Goal: Task Accomplishment & Management: Complete application form

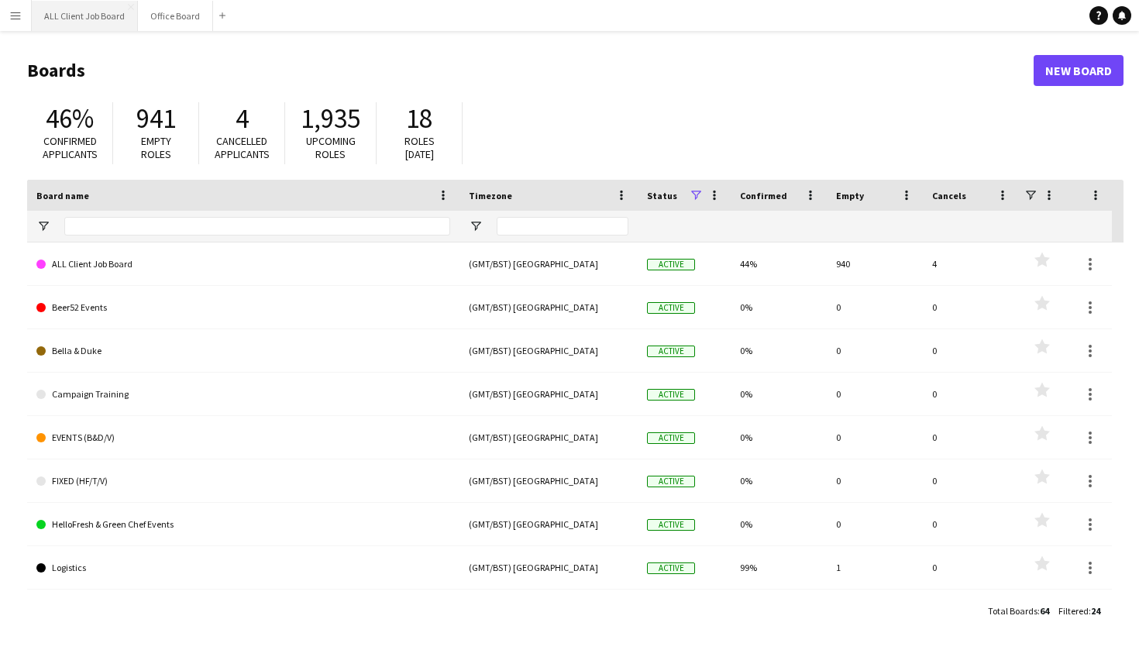
click at [95, 26] on button "ALL Client Job Board Close" at bounding box center [85, 16] width 106 height 30
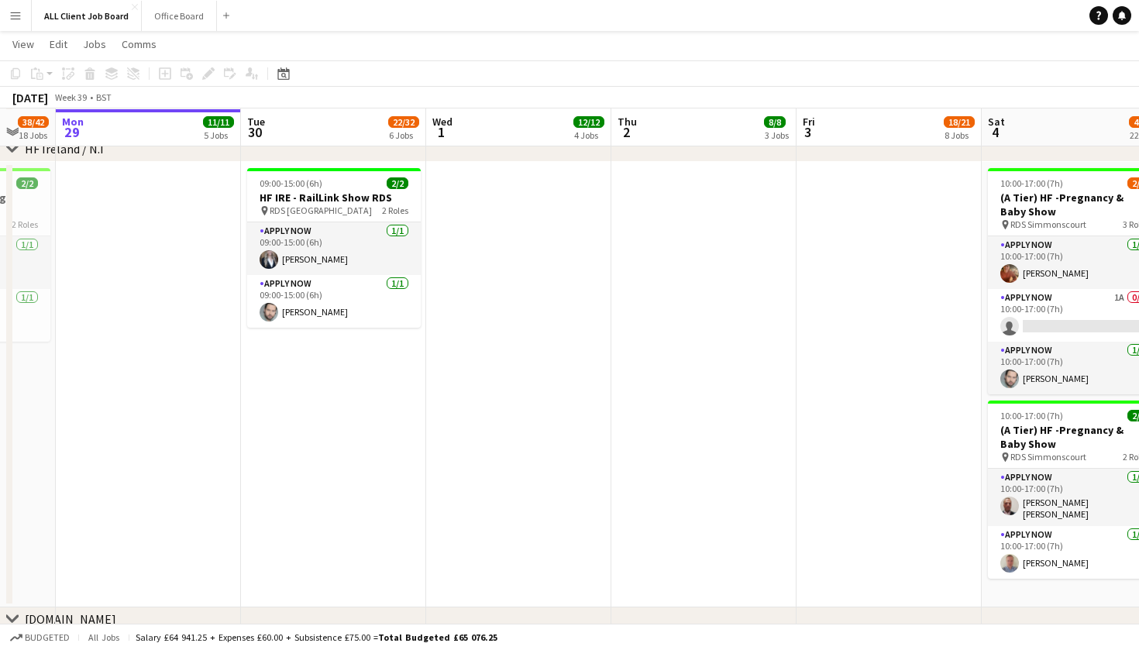
scroll to position [4283, 0]
click at [347, 197] on h3 "HF IRE - RailLink Show RDS" at bounding box center [334, 197] width 174 height 14
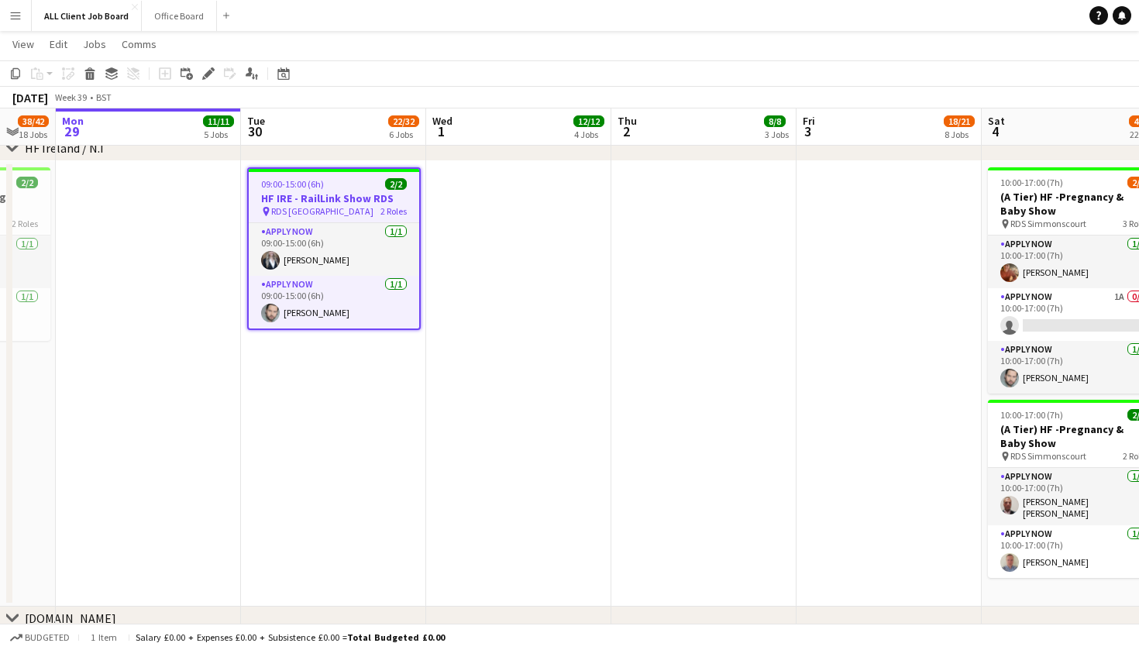
click at [319, 198] on h3 "HF IRE - RailLink Show RDS" at bounding box center [334, 198] width 171 height 14
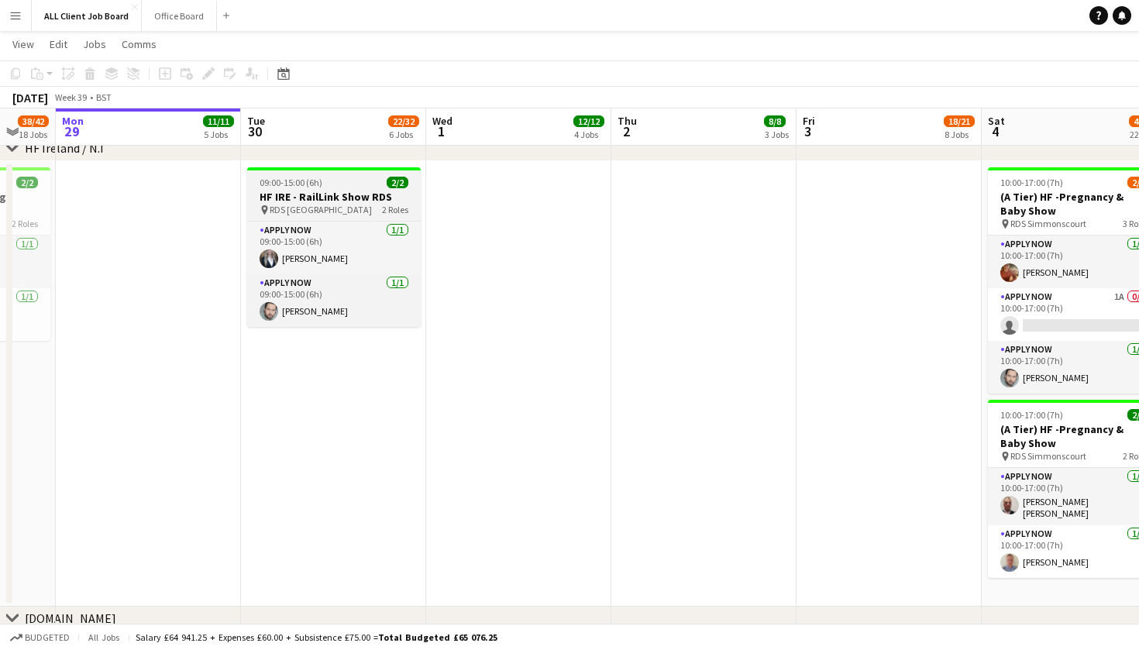
click at [319, 198] on h3 "HF IRE - RailLink Show RDS" at bounding box center [334, 197] width 174 height 14
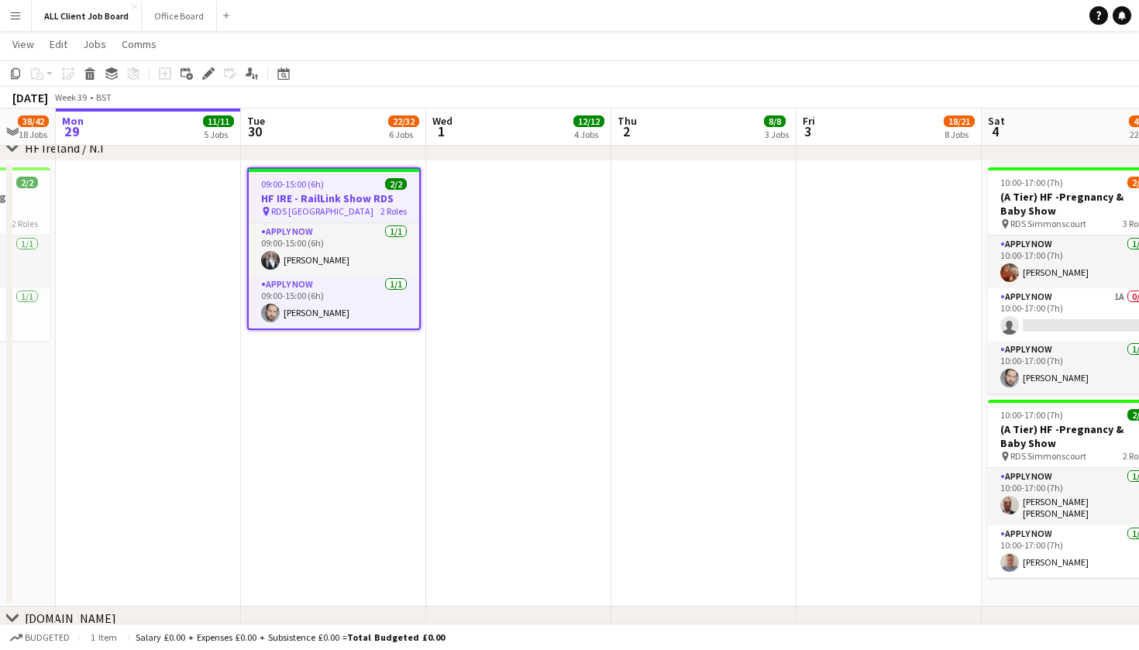
click at [319, 198] on h3 "HF IRE - RailLink Show RDS" at bounding box center [334, 198] width 171 height 14
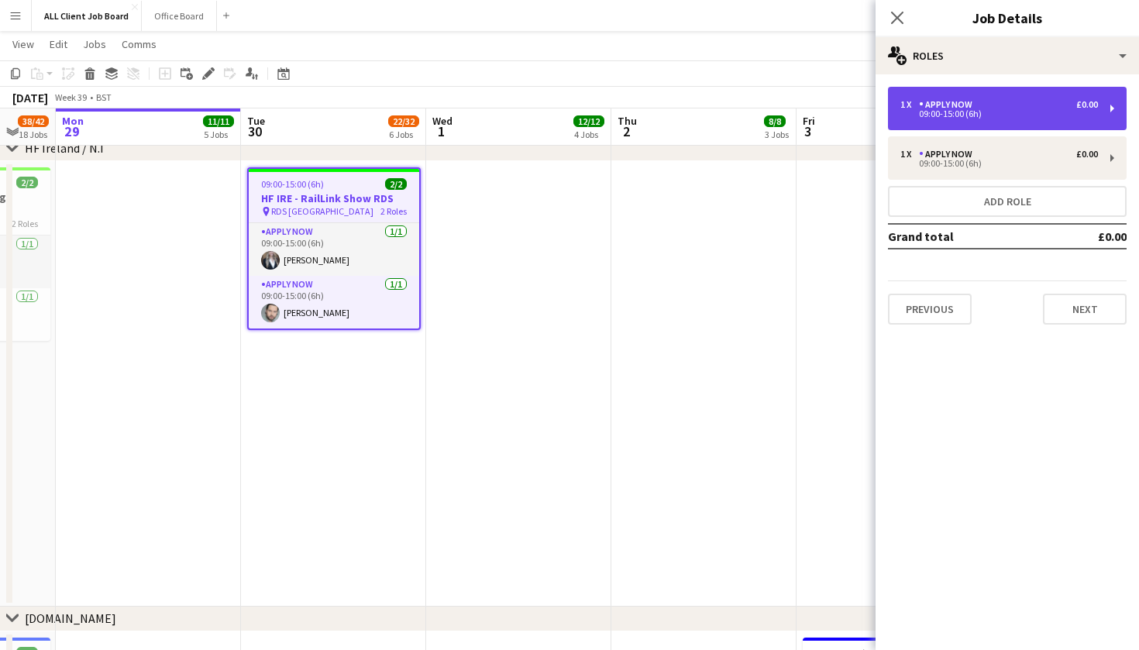
click at [1003, 120] on div "1 x APPLY NOW £0.00 09:00-15:00 (6h)" at bounding box center [1007, 108] width 239 height 43
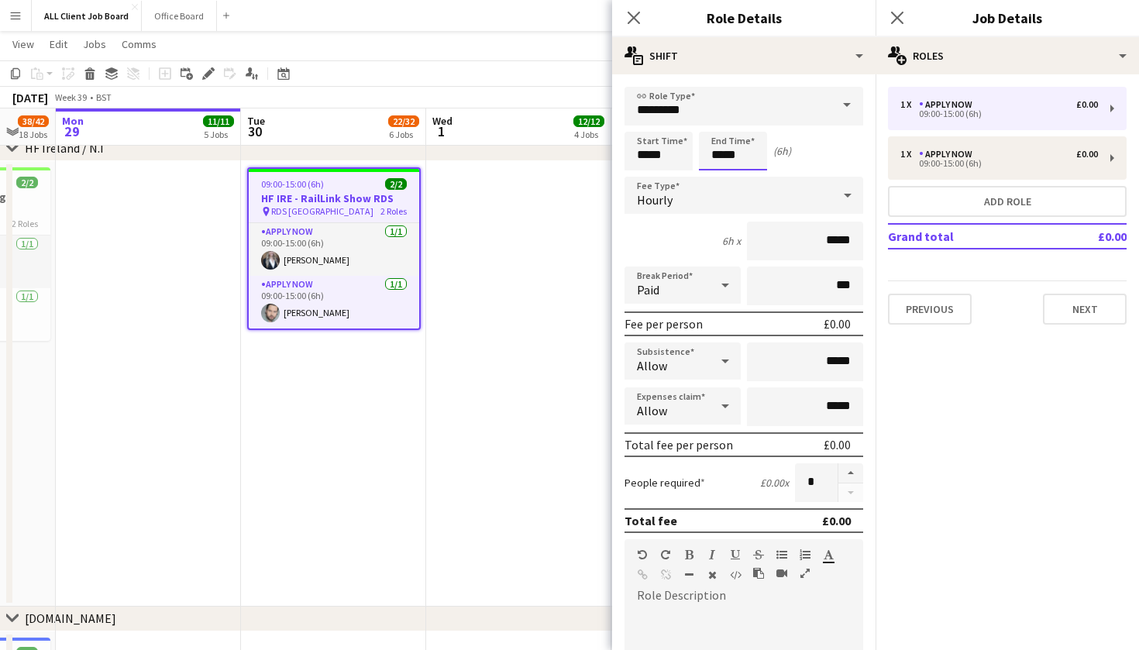
click at [736, 165] on input "*****" at bounding box center [733, 151] width 68 height 39
click at [715, 123] on div at bounding box center [717, 124] width 31 height 16
type input "*****"
click at [715, 123] on div at bounding box center [717, 124] width 31 height 16
click at [779, 413] on input "*****" at bounding box center [805, 407] width 116 height 39
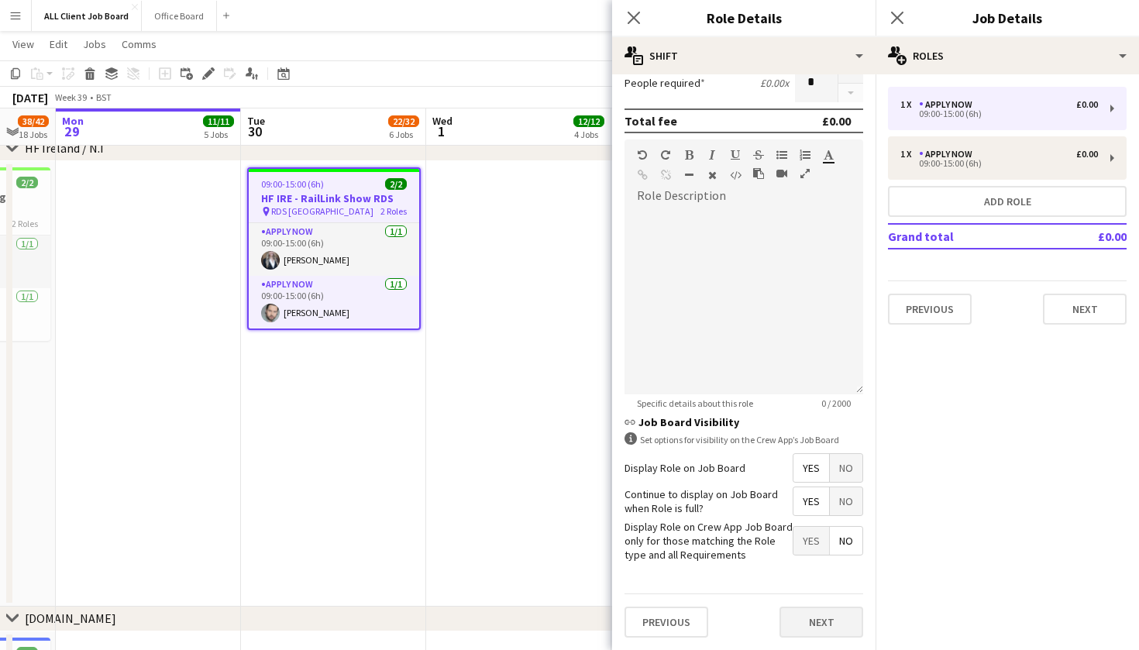
scroll to position [399, 0]
click at [821, 629] on button "Next" at bounding box center [822, 623] width 84 height 31
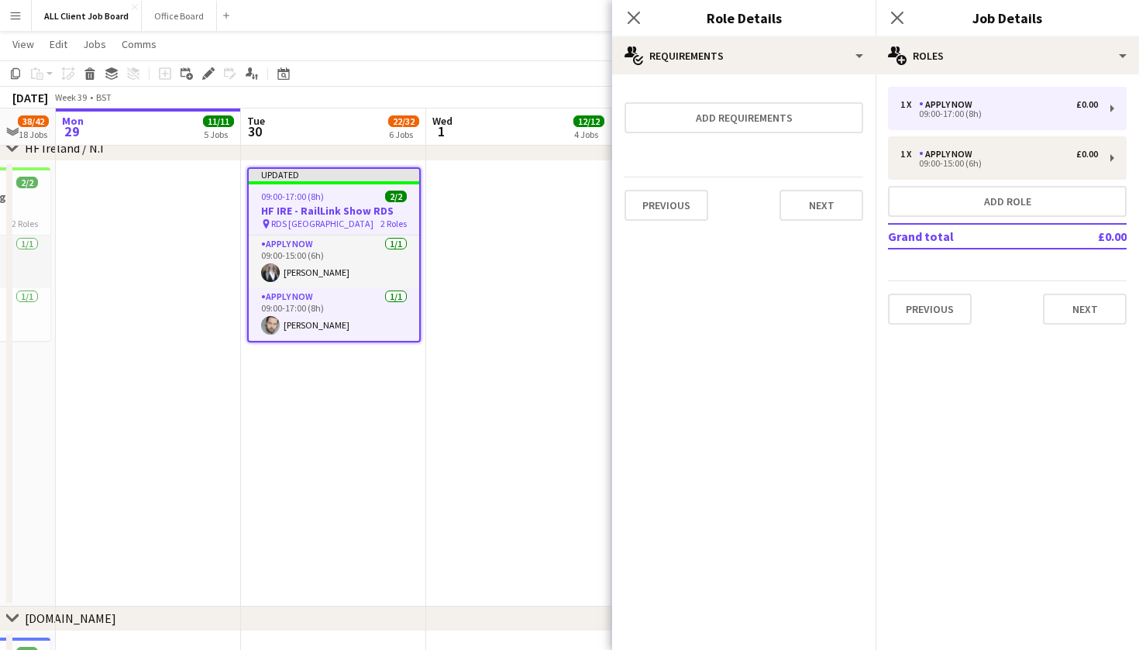
scroll to position [0, 0]
click at [826, 211] on button "Next" at bounding box center [822, 205] width 84 height 31
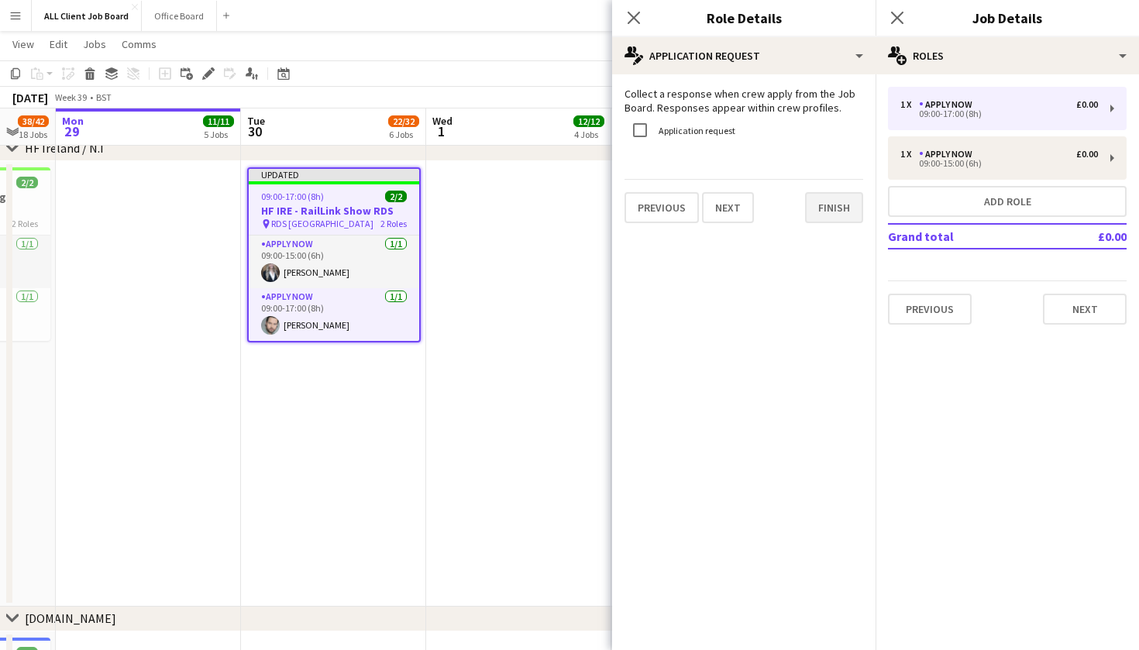
click at [832, 220] on button "Finish" at bounding box center [834, 207] width 58 height 31
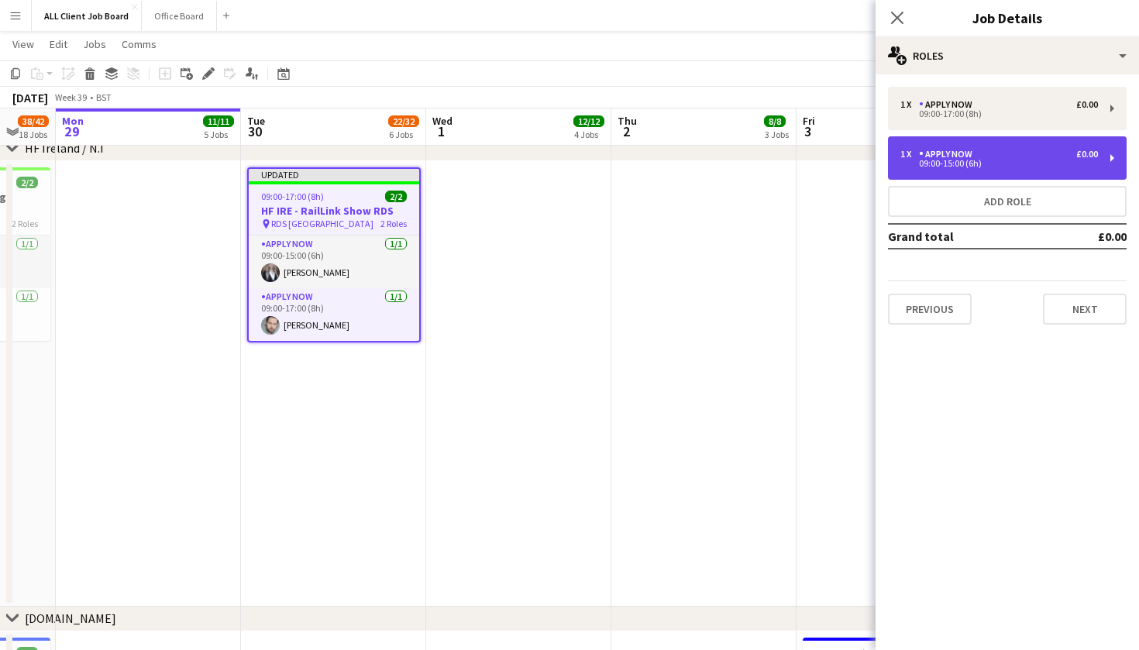
click at [998, 154] on div "1 x APPLY NOW £0.00" at bounding box center [1000, 154] width 198 height 11
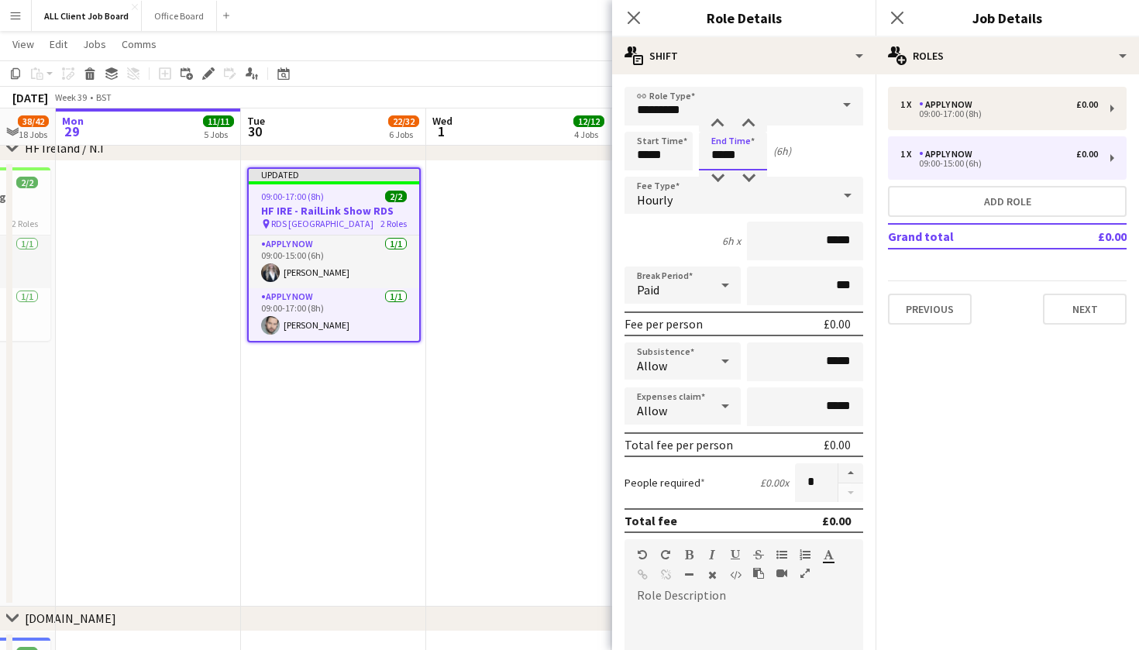
click at [729, 162] on input "*****" at bounding box center [733, 151] width 68 height 39
click at [716, 123] on div at bounding box center [717, 124] width 31 height 16
type input "*****"
click at [716, 123] on div at bounding box center [717, 124] width 31 height 16
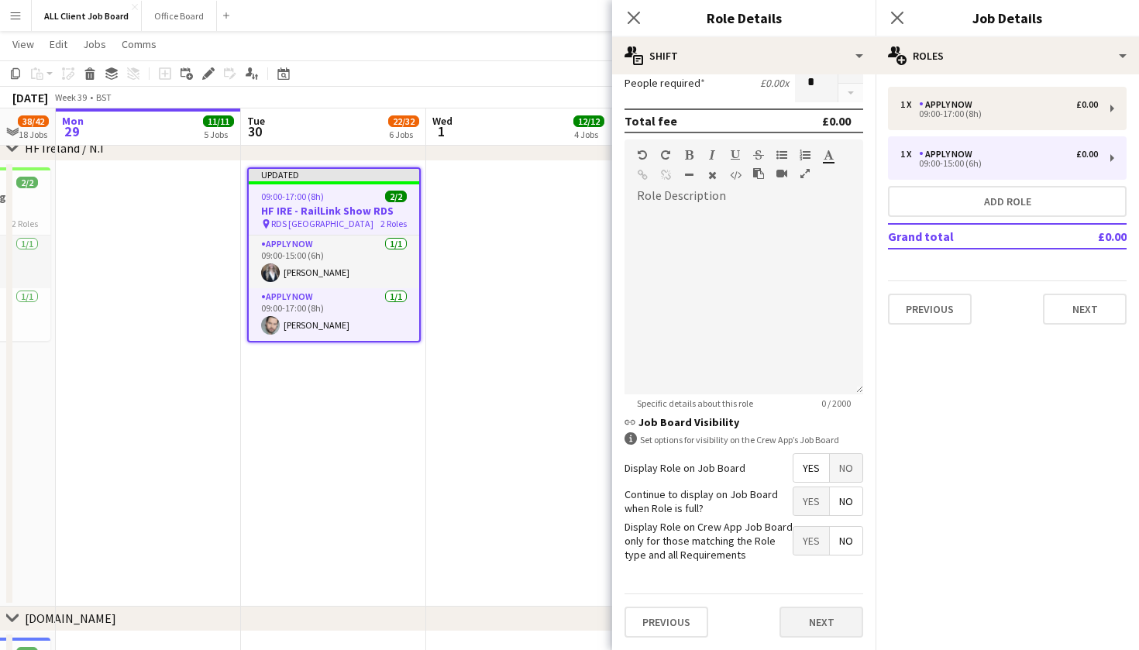
scroll to position [399, 0]
click at [808, 629] on button "Next" at bounding box center [822, 623] width 84 height 31
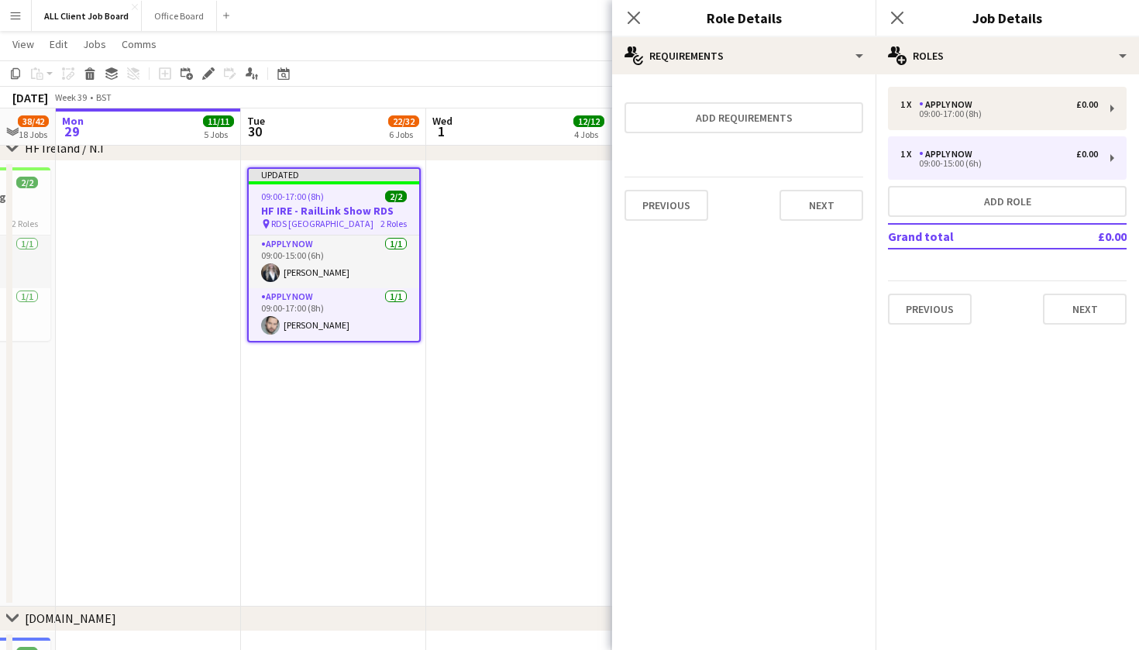
scroll to position [0, 0]
click at [796, 219] on button "Next" at bounding box center [822, 205] width 84 height 31
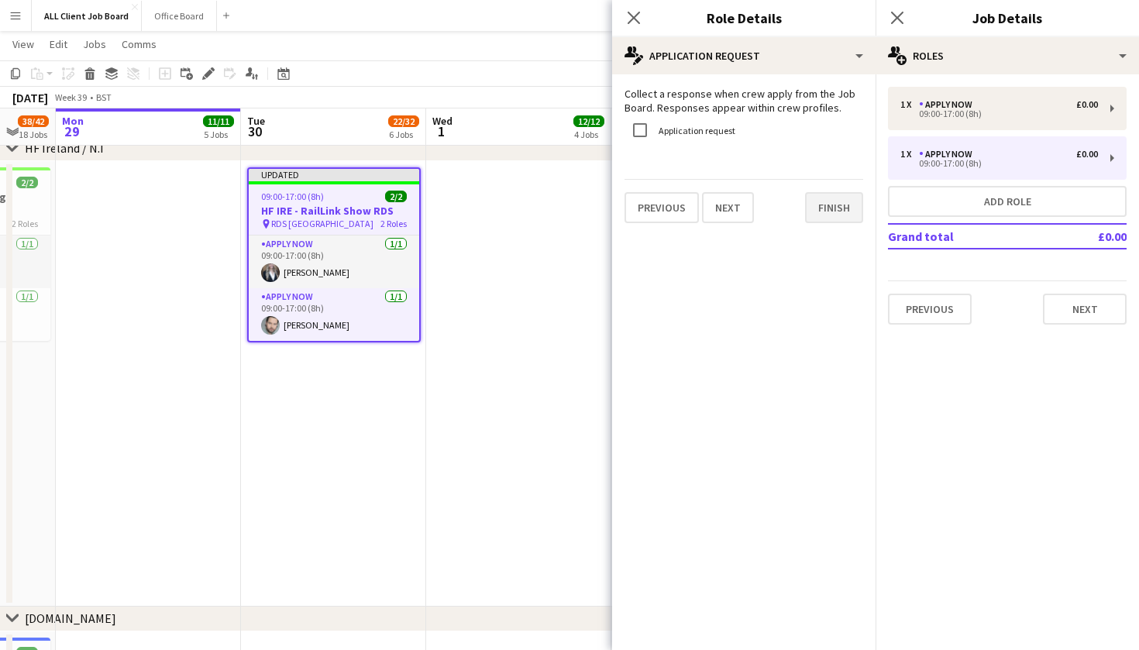
click at [814, 217] on button "Finish" at bounding box center [834, 207] width 58 height 31
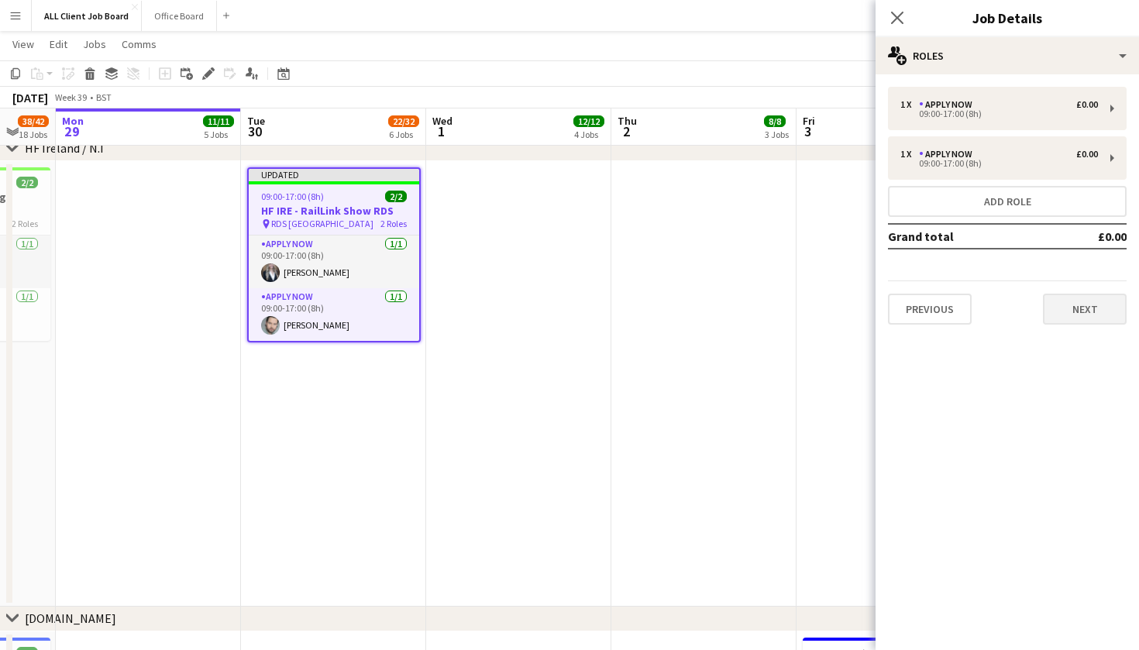
click at [1049, 313] on button "Next" at bounding box center [1085, 309] width 84 height 31
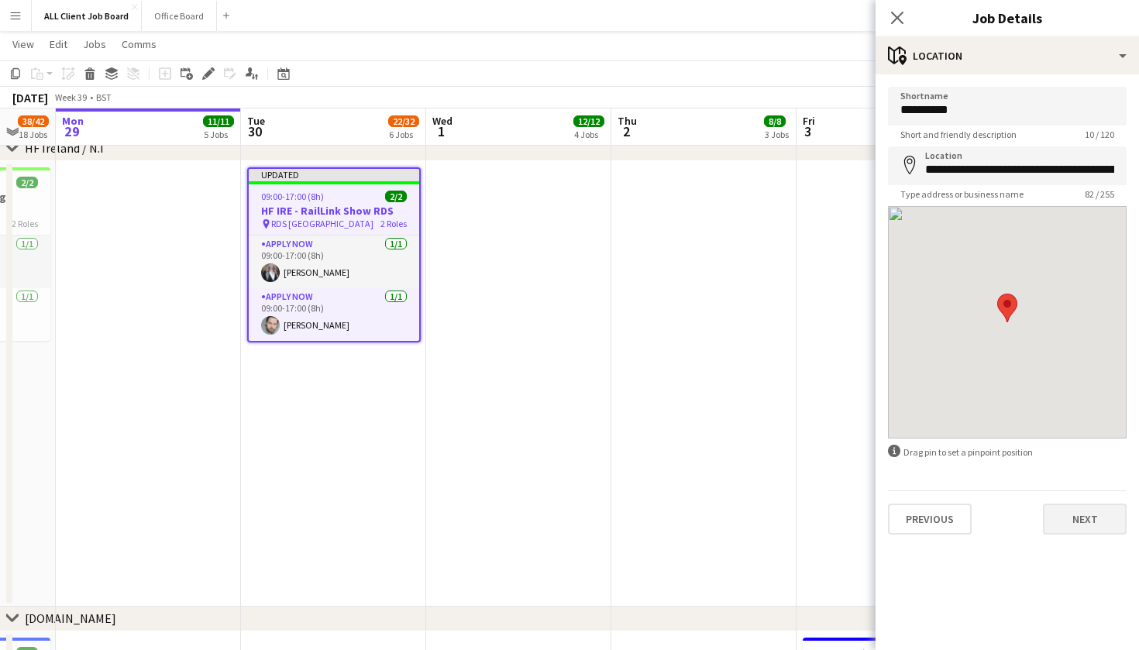
click at [1082, 529] on button "Next" at bounding box center [1085, 519] width 84 height 31
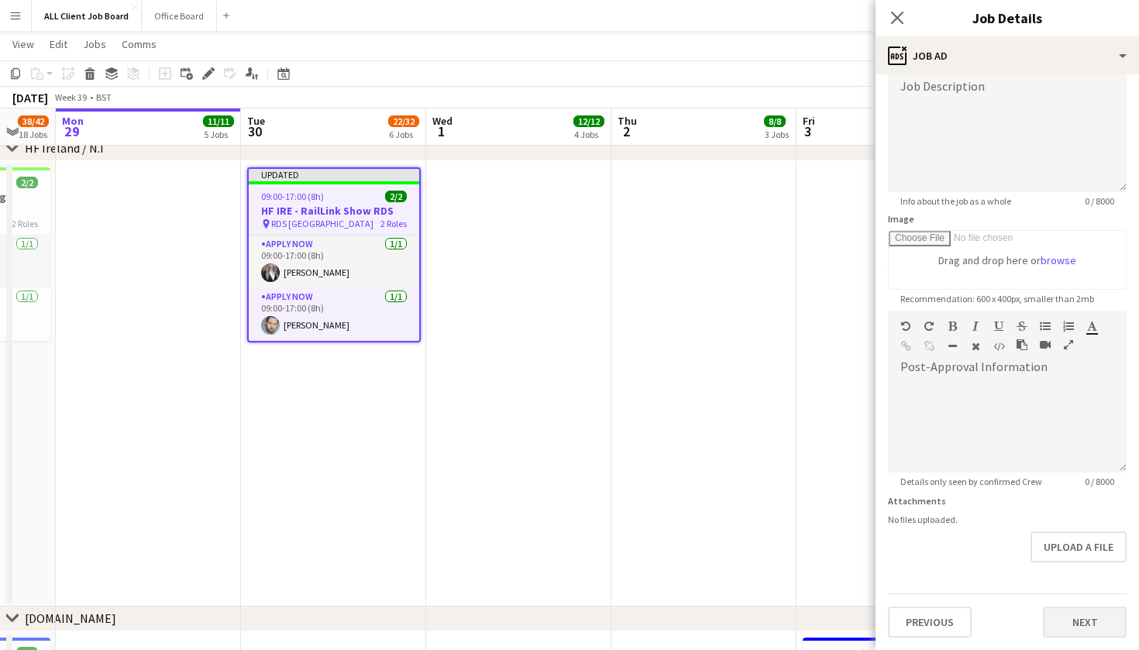
scroll to position [116, 0]
click at [1081, 630] on button "Next" at bounding box center [1085, 622] width 84 height 31
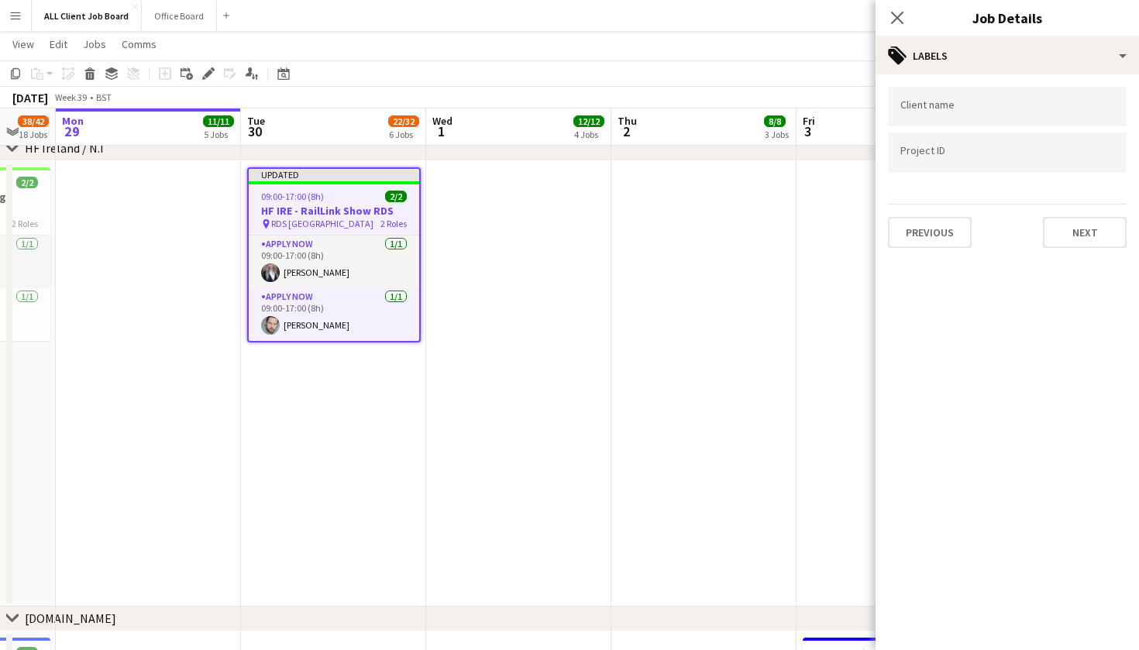
scroll to position [0, 0]
click at [1074, 228] on button "Next" at bounding box center [1085, 232] width 84 height 31
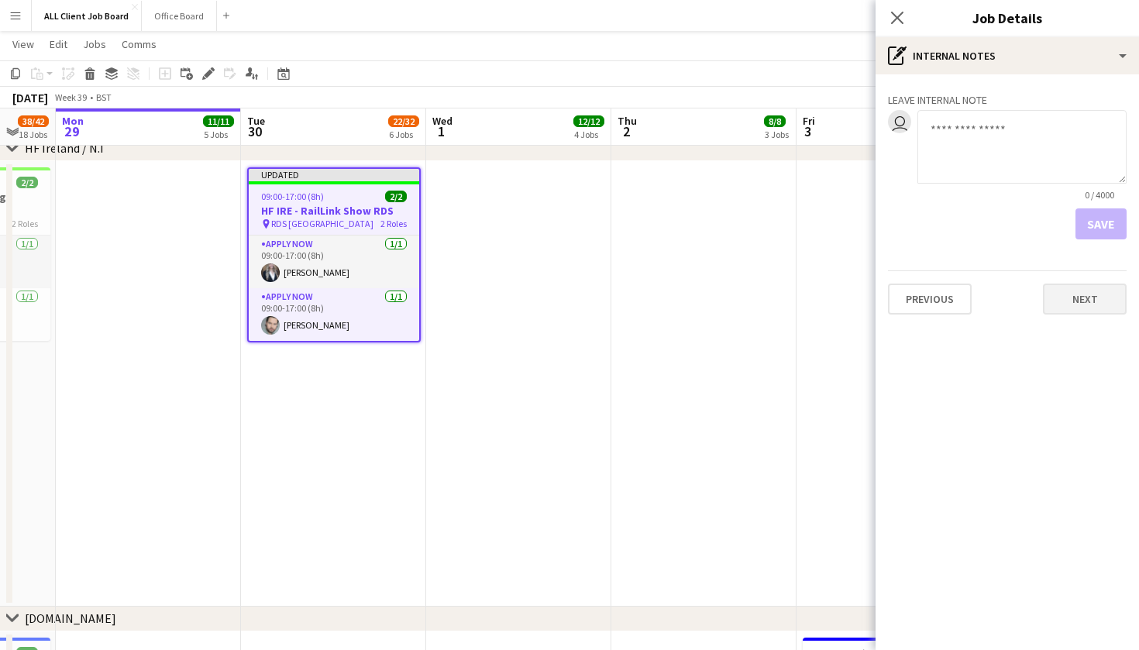
click at [1069, 295] on button "Next" at bounding box center [1085, 299] width 84 height 31
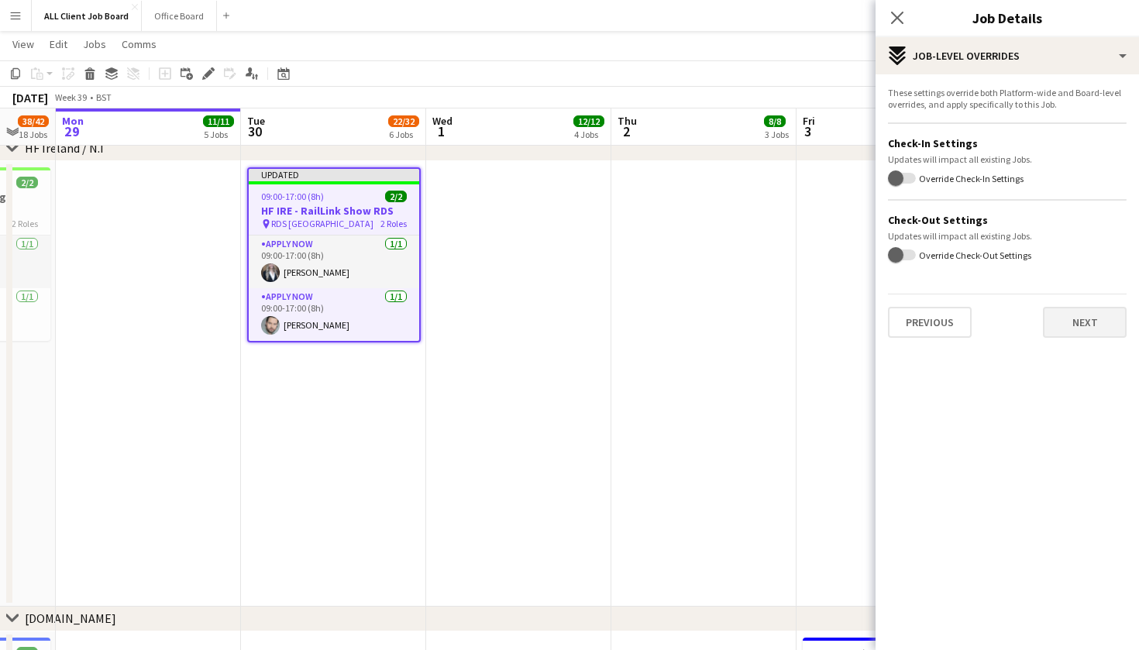
click at [1074, 333] on button "Next" at bounding box center [1085, 322] width 84 height 31
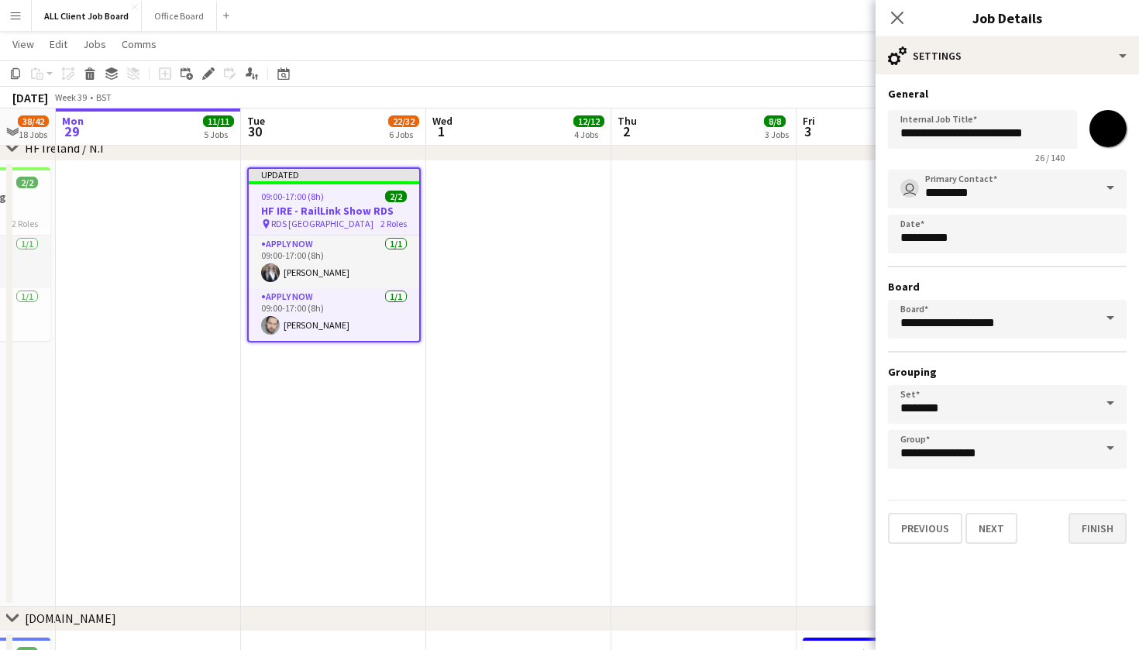
click at [1088, 531] on button "Finish" at bounding box center [1098, 528] width 58 height 31
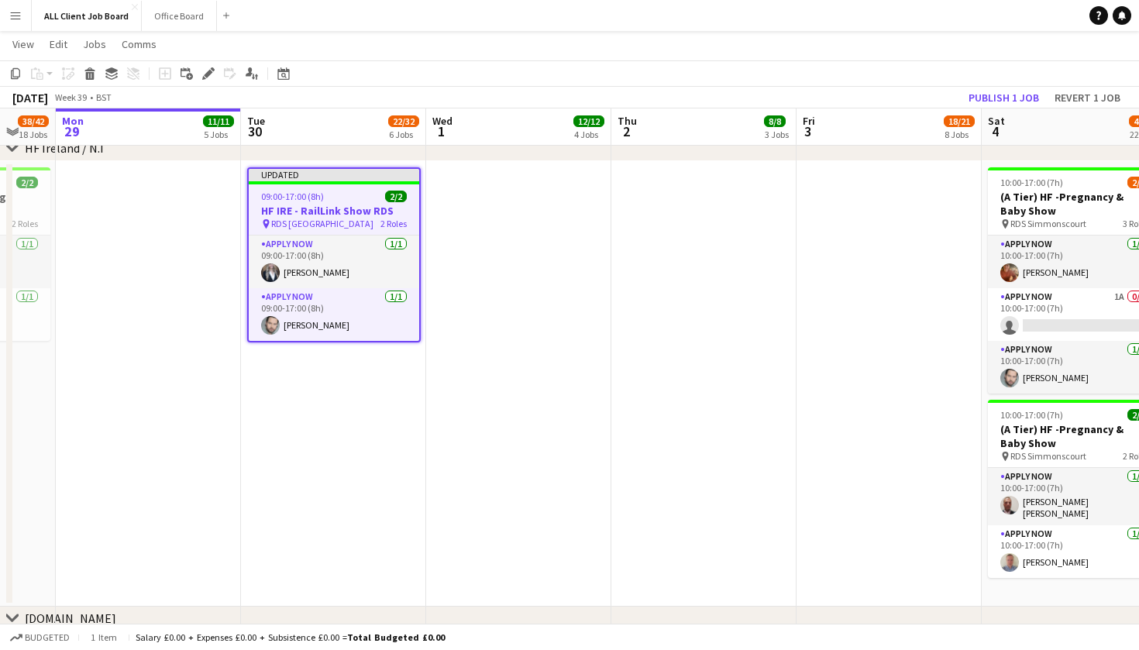
click at [808, 501] on app-date-cell at bounding box center [889, 384] width 185 height 446
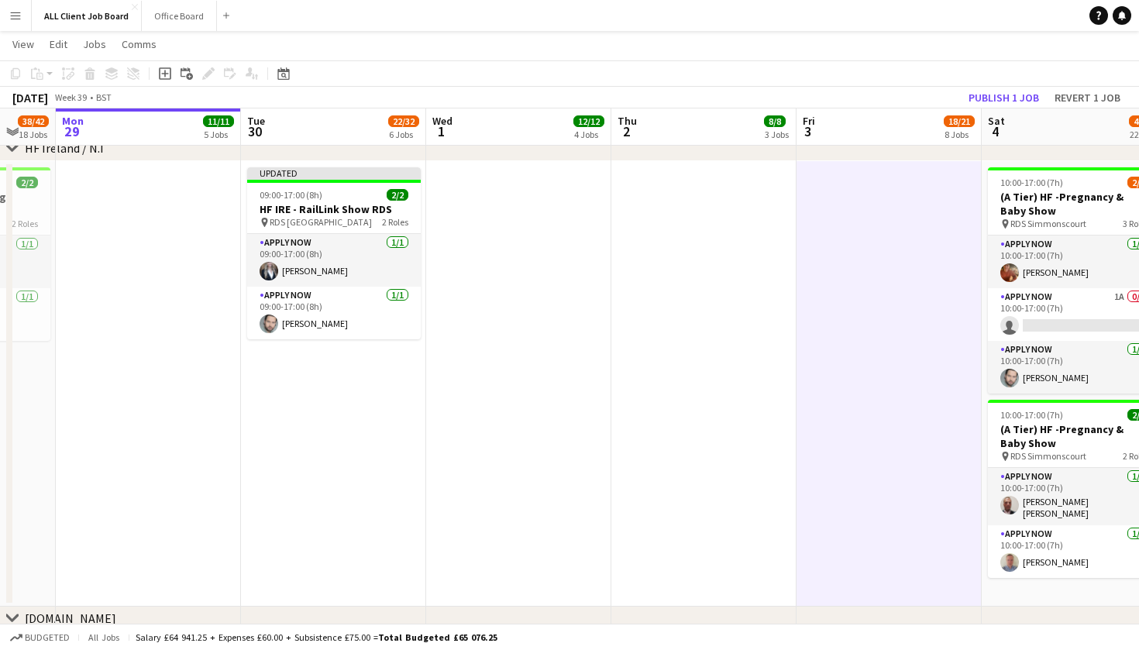
drag, startPoint x: 808, startPoint y: 501, endPoint x: 875, endPoint y: 325, distance: 188.2
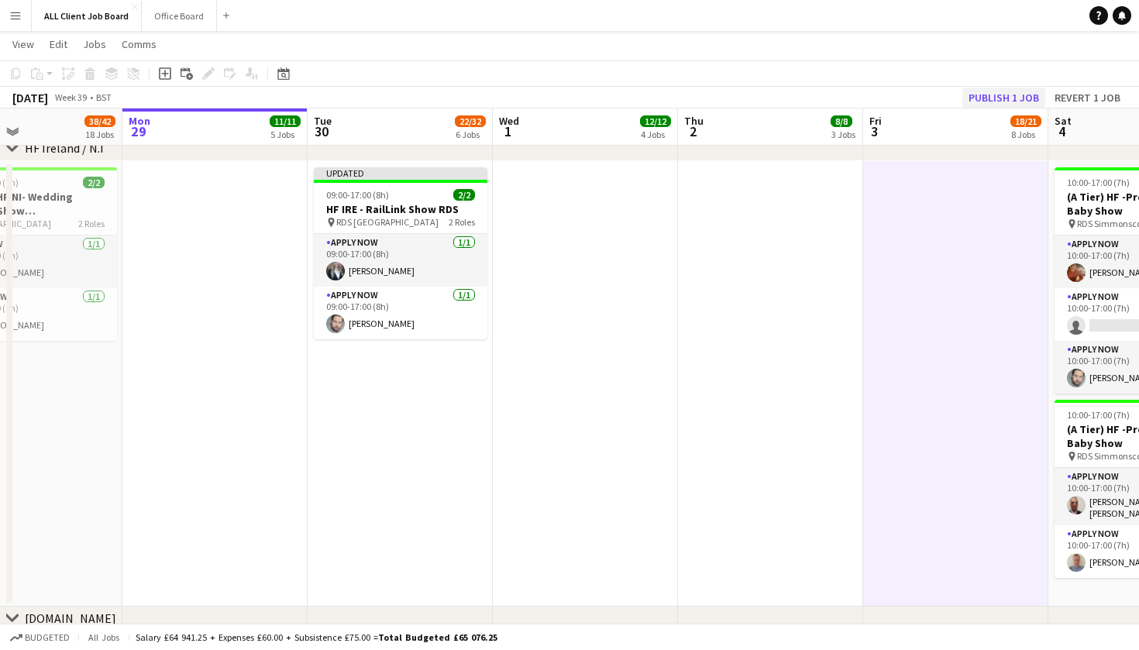
click at [978, 95] on button "Publish 1 job" at bounding box center [1004, 98] width 83 height 20
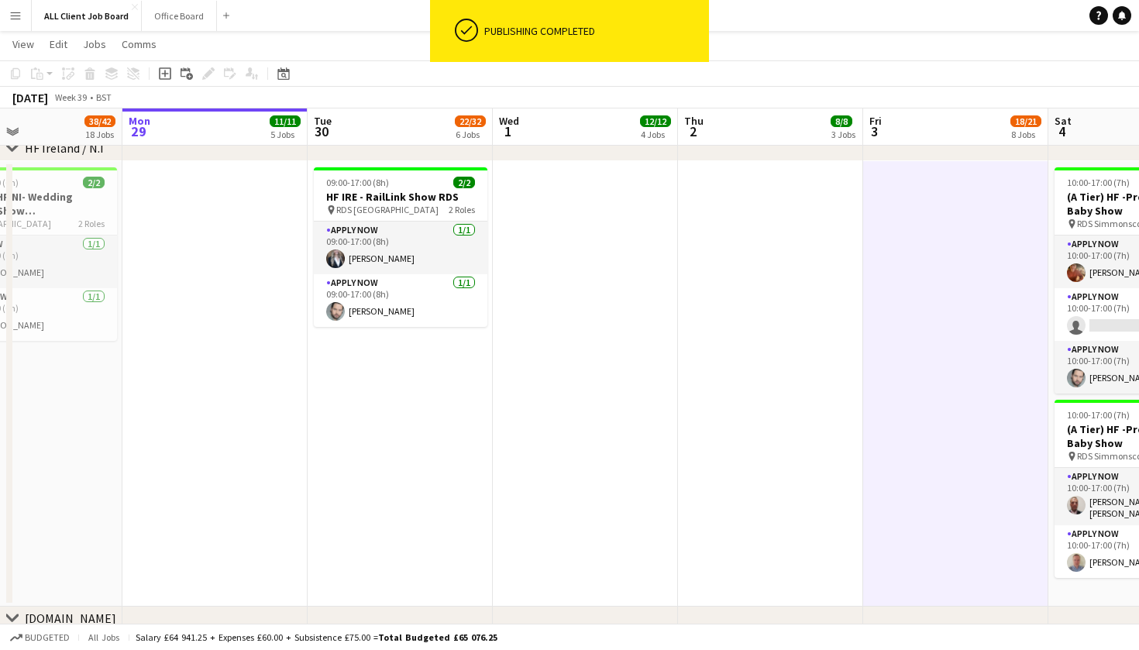
click at [586, 373] on app-date-cell at bounding box center [585, 384] width 185 height 446
